Goal: Task Accomplishment & Management: Manage account settings

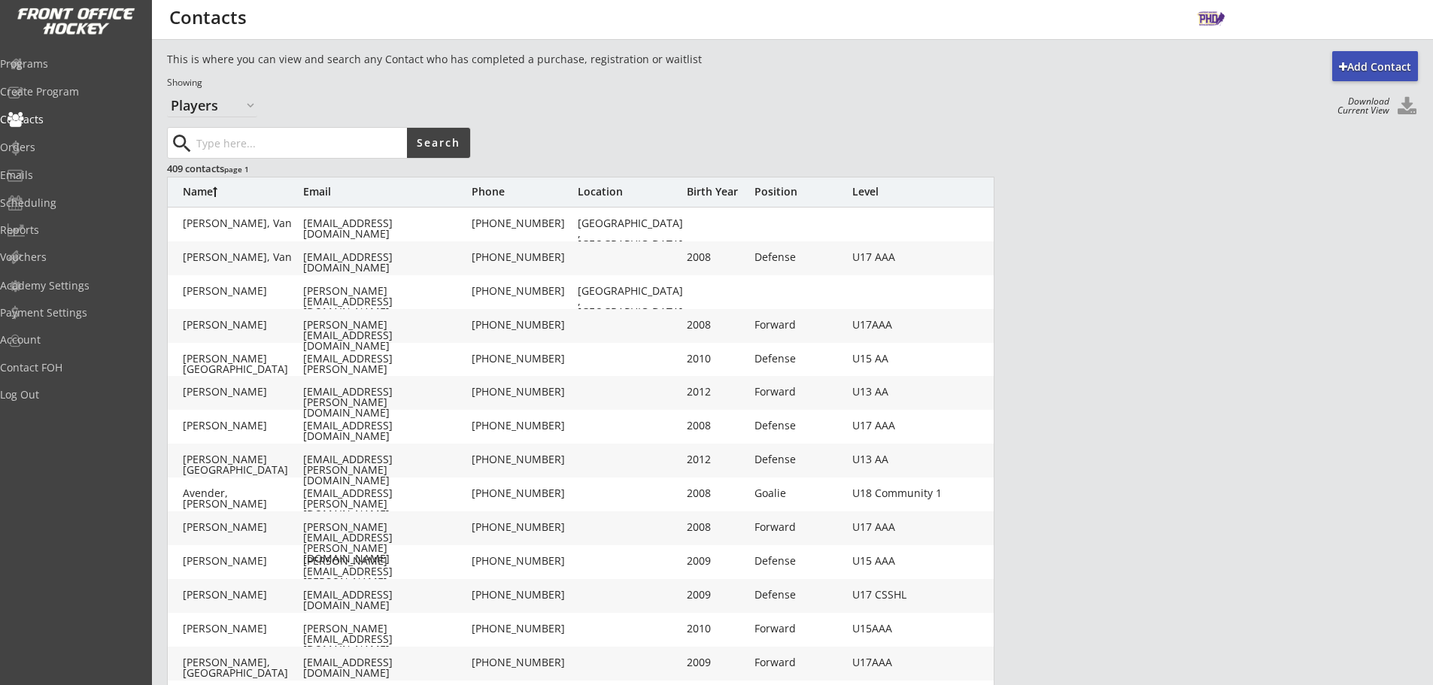
select select ""Players""
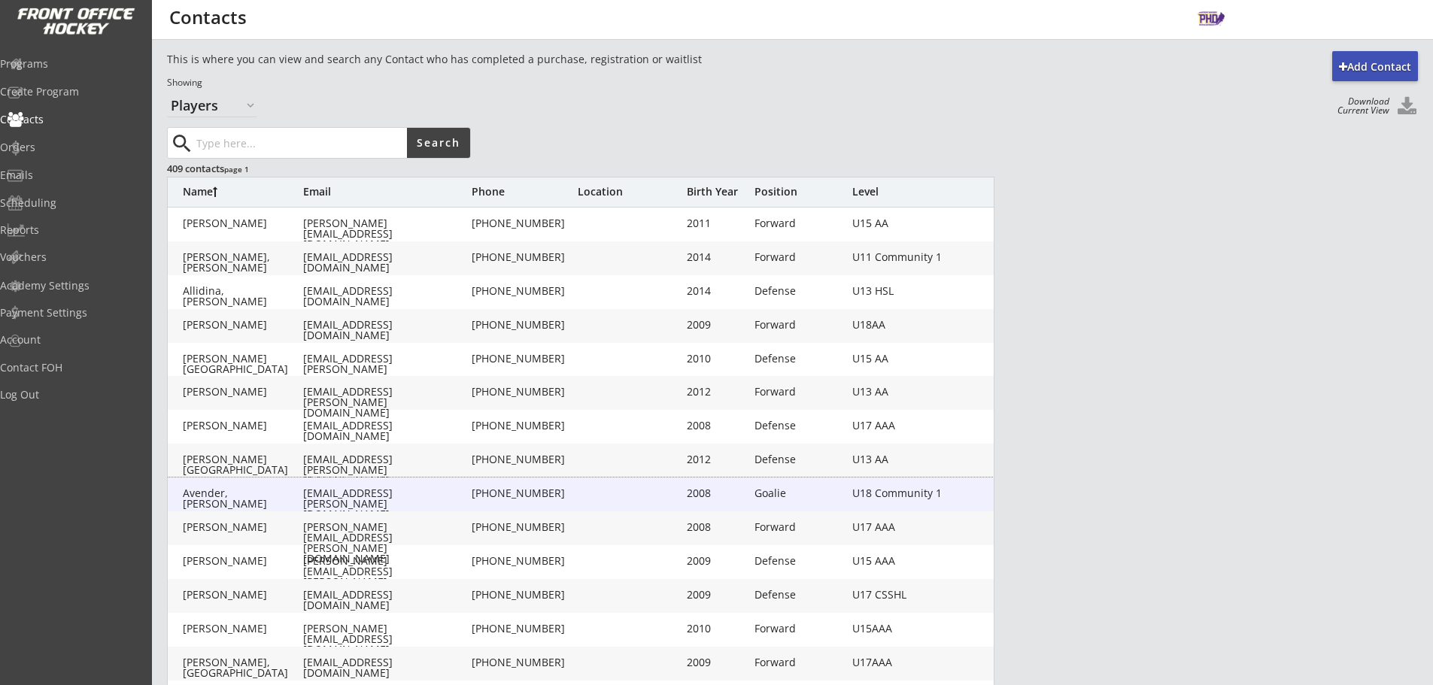
click at [275, 509] on div "Avender, [PERSON_NAME] [EMAIL_ADDRESS][PERSON_NAME][DOMAIN_NAME] [PHONE_NUMBER]…" at bounding box center [581, 495] width 827 height 34
type input "[PERSON_NAME]"
type input "Avender"
type input "[EMAIL_ADDRESS][PERSON_NAME][DOMAIN_NAME]"
type input "Goalie"
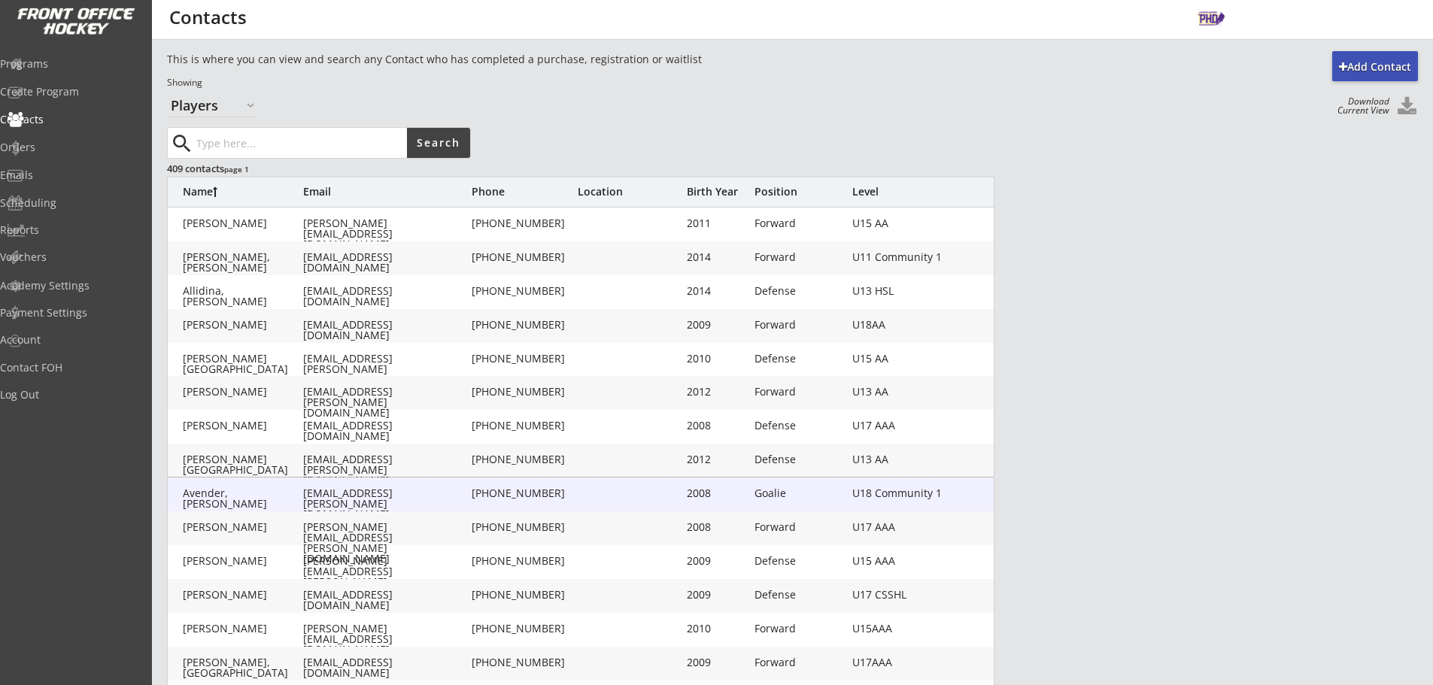
type input "U18 Community 1"
type input "Adult XL"
type input "Adult M"
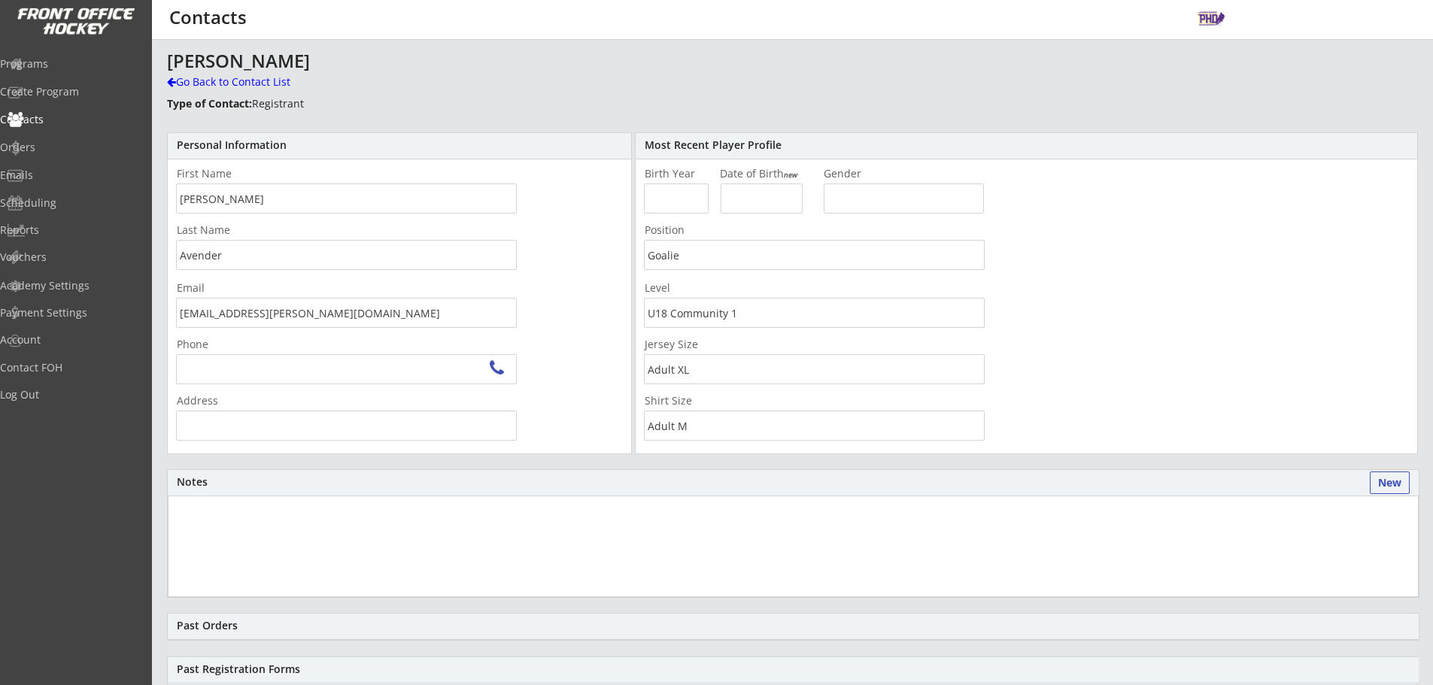
type input "Ro Southwest, [STREET_ADDRESS][PERSON_NAME]"
click at [244, 78] on div "Go Back to Contact List" at bounding box center [263, 81] width 193 height 15
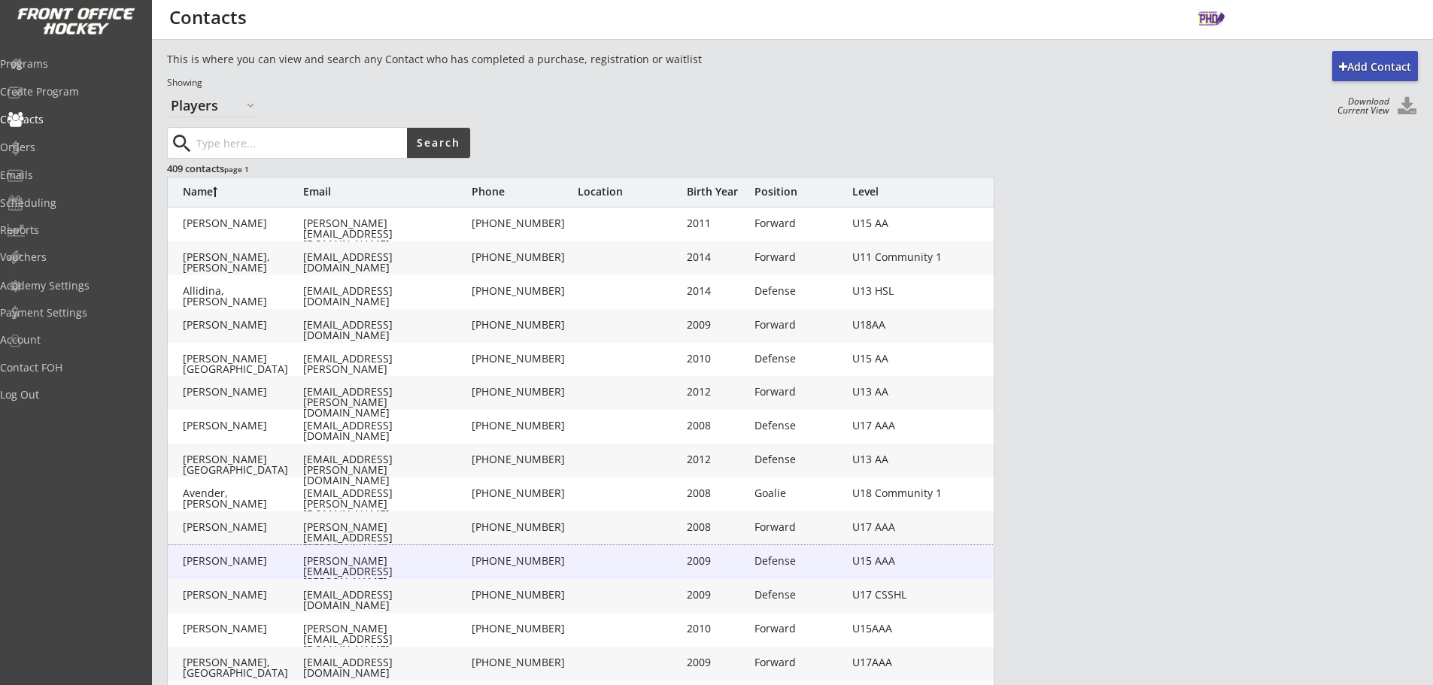
click at [272, 568] on div "Baker, Ethan [EMAIL_ADDRESS][PERSON_NAME][PERSON_NAME][DOMAIN_NAME] [PHONE_NUMB…" at bounding box center [581, 562] width 827 height 34
type input "[PERSON_NAME]"
type input "[PERSON_NAME][EMAIL_ADDRESS][PERSON_NAME][PERSON_NAME][DOMAIN_NAME]"
type input "Defense"
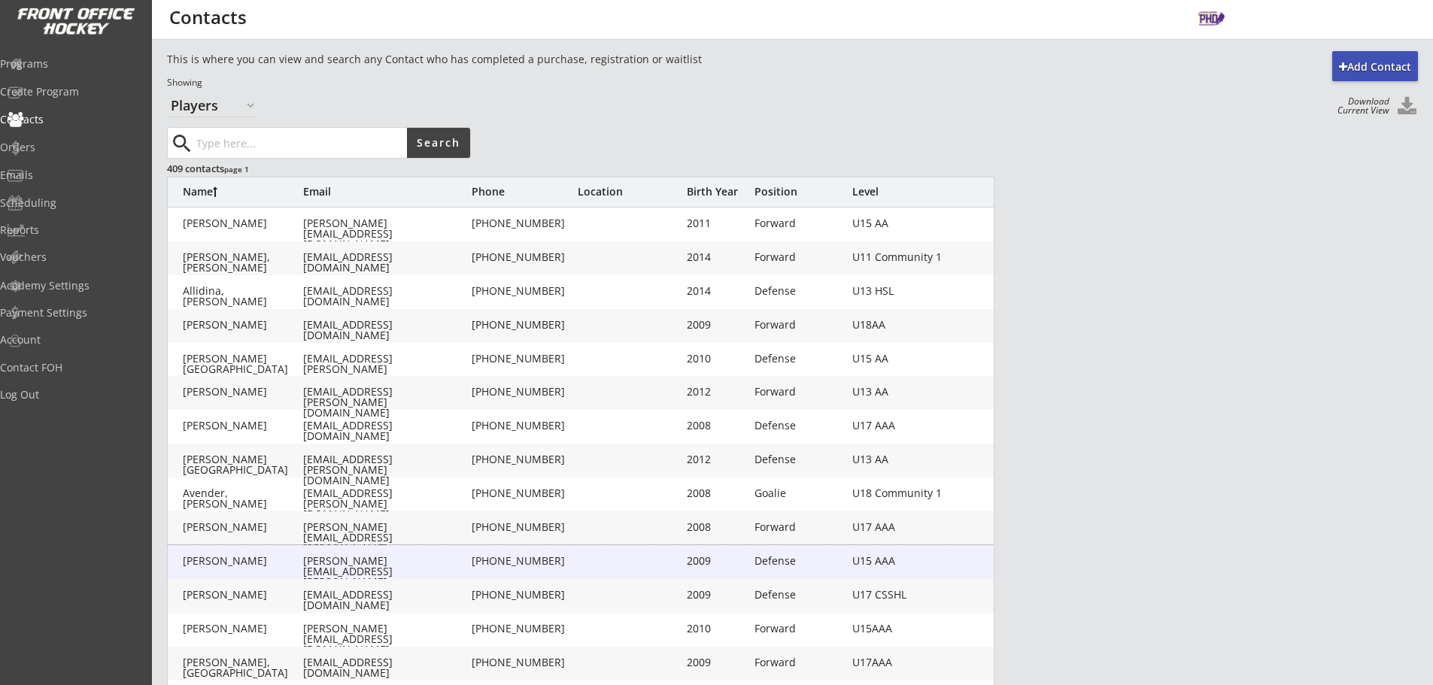
type input "U15 AAA"
type input "Adult XL"
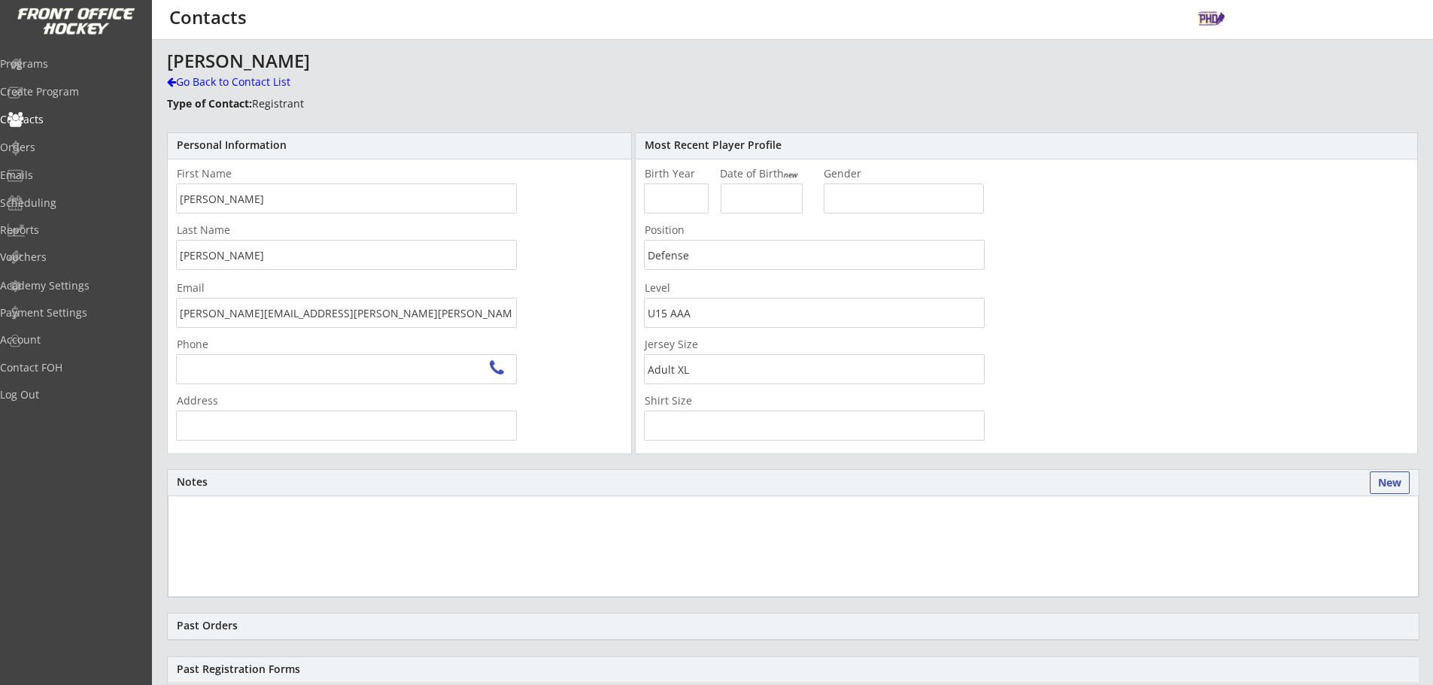
type input "[STREET_ADDRESS]"
click at [245, 98] on strong "Type of Contact:" at bounding box center [209, 103] width 85 height 14
click at [227, 88] on div "Go Back to Contact List" at bounding box center [263, 81] width 193 height 15
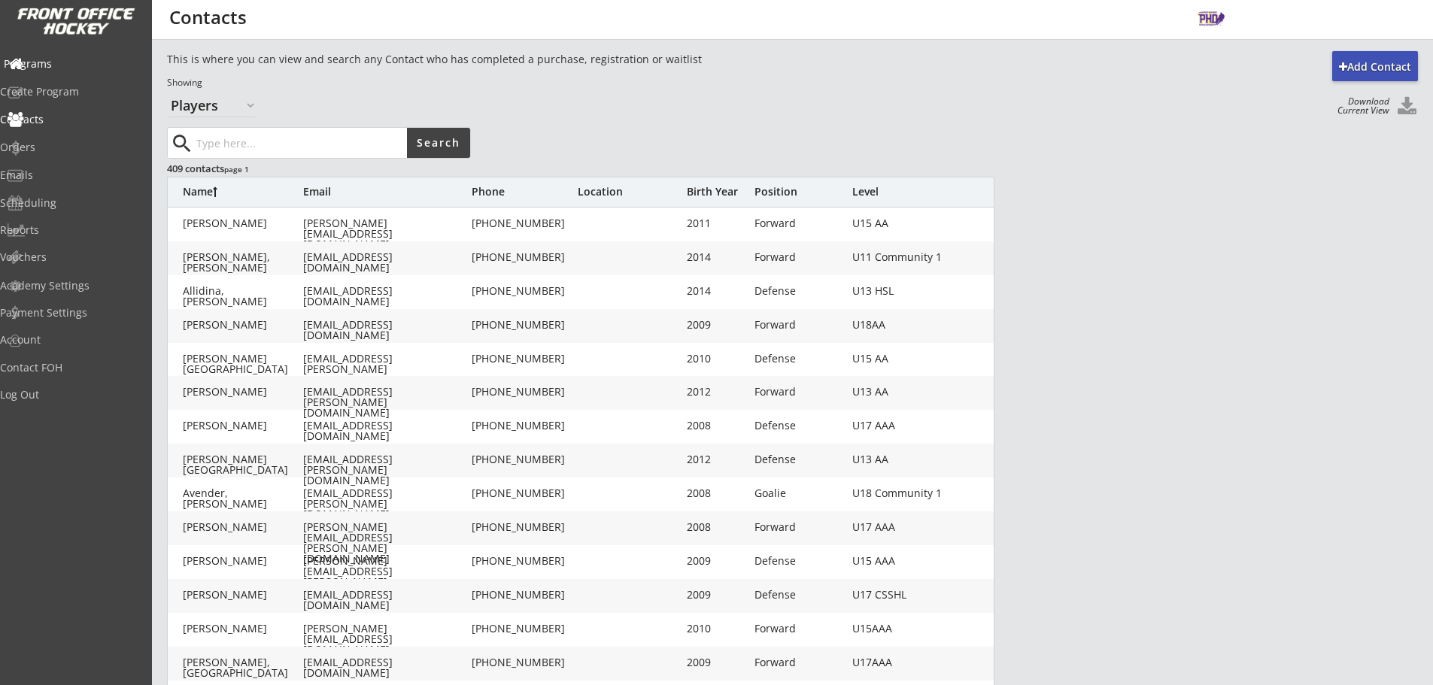
click at [52, 66] on div "Programs" at bounding box center [71, 64] width 135 height 11
